Goal: Navigation & Orientation: Go to known website

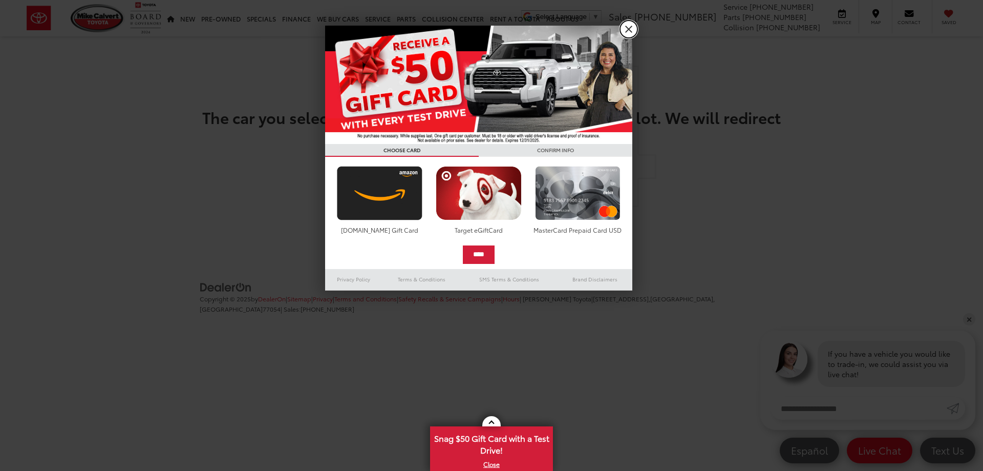
click at [629, 33] on link "X" at bounding box center [628, 28] width 17 height 17
